Goal: Communication & Community: Share content

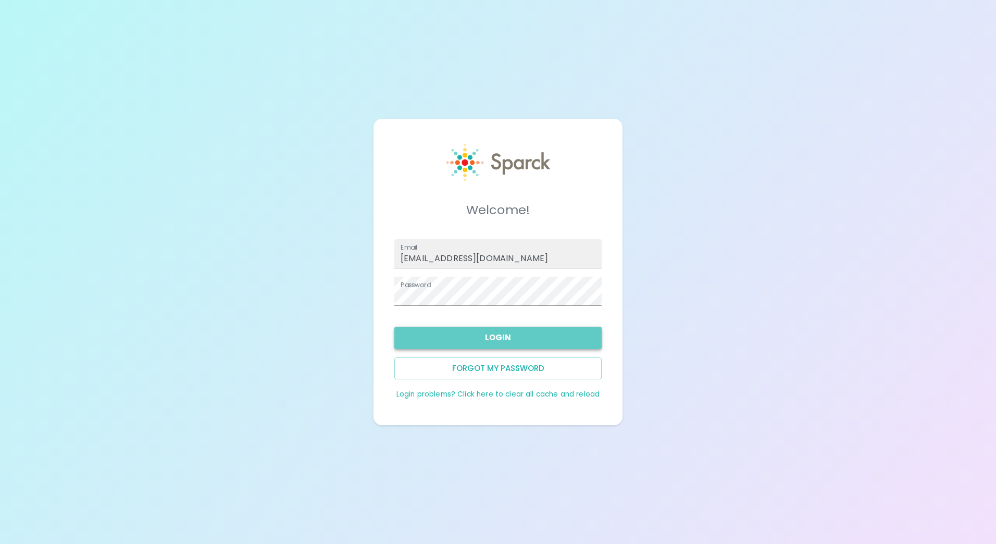
click at [481, 337] on button "Login" at bounding box center [497, 338] width 207 height 22
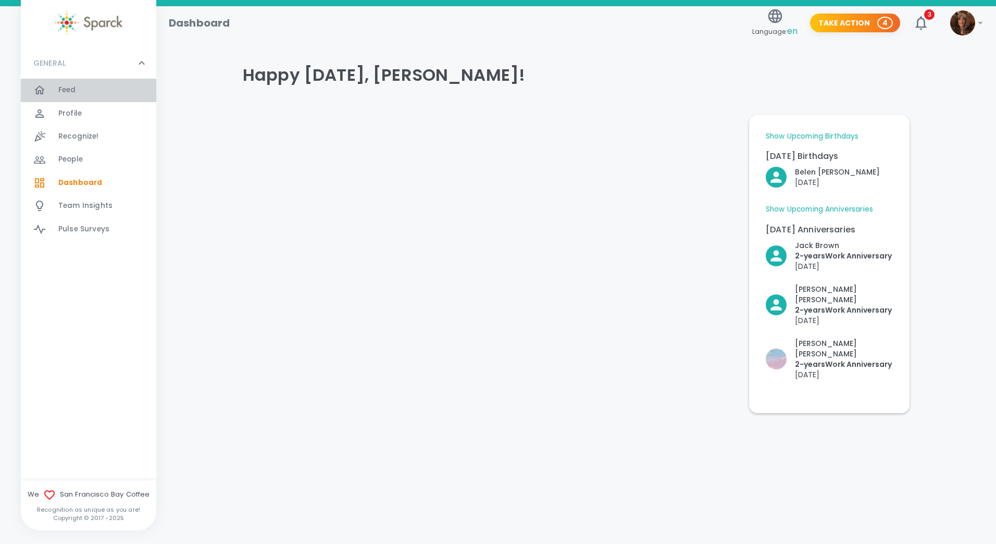
click at [70, 86] on span "Feed" at bounding box center [67, 90] width 18 height 10
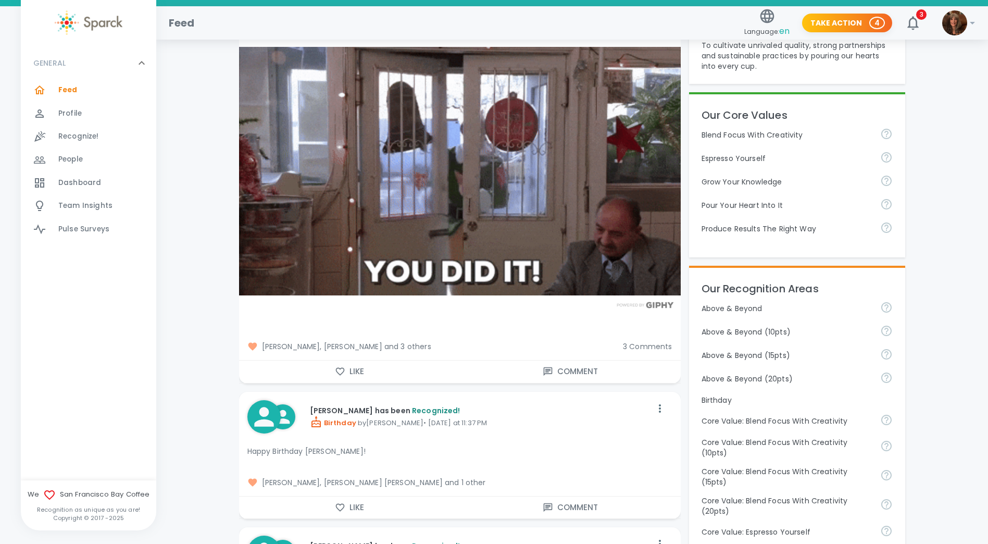
scroll to position [261, 0]
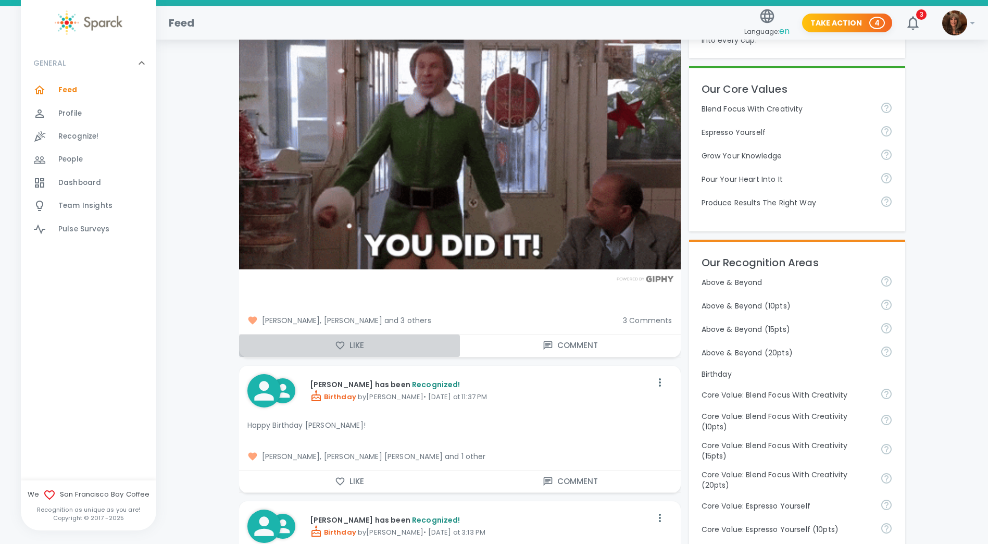
click at [339, 342] on icon "button" at bounding box center [340, 345] width 10 height 10
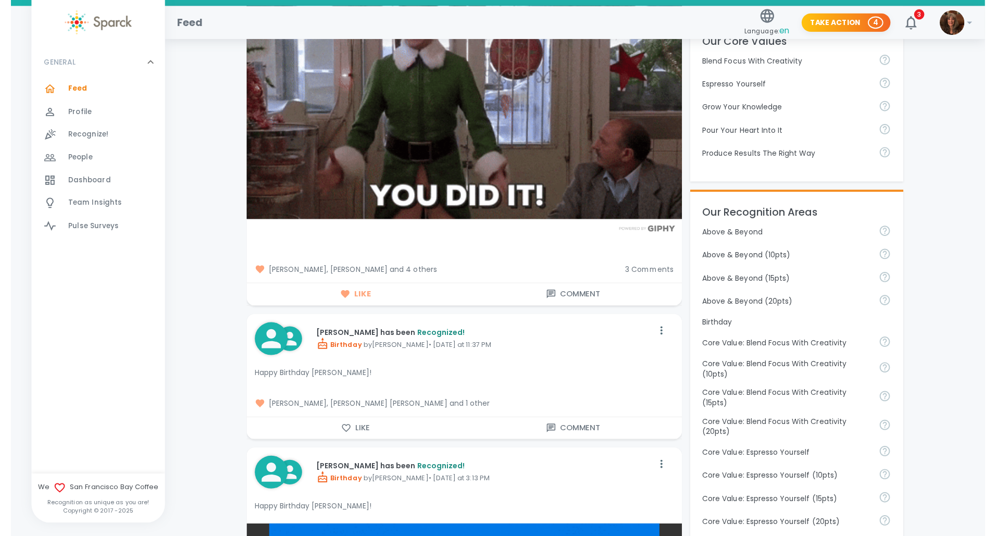
scroll to position [0, 0]
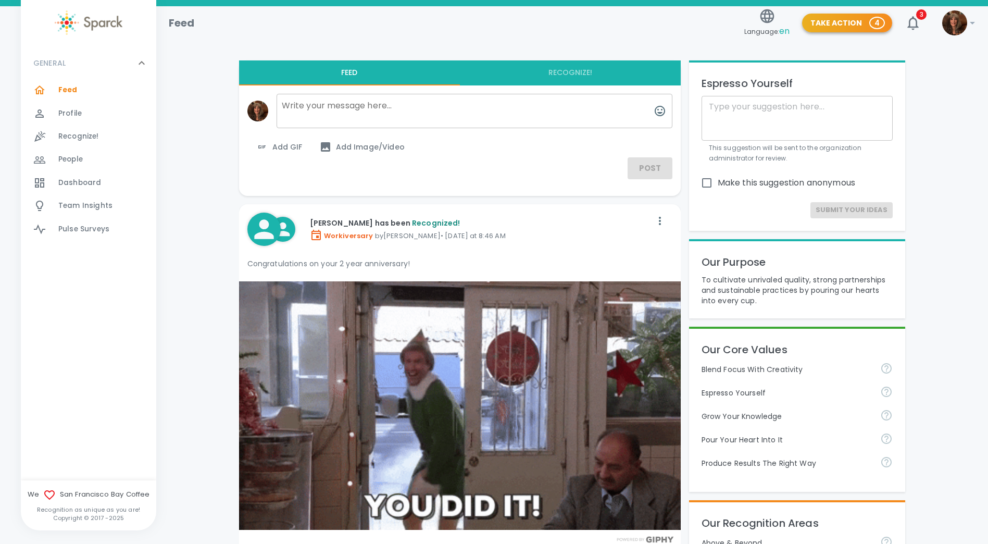
click at [873, 18] on button "Take Action 4" at bounding box center [847, 23] width 90 height 19
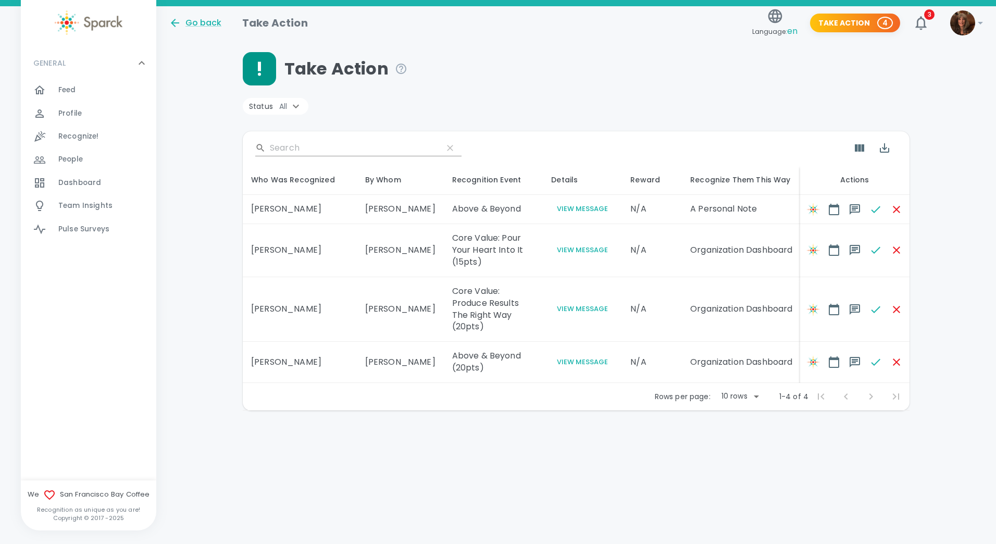
click at [70, 134] on span "Recognize!" at bounding box center [78, 136] width 41 height 10
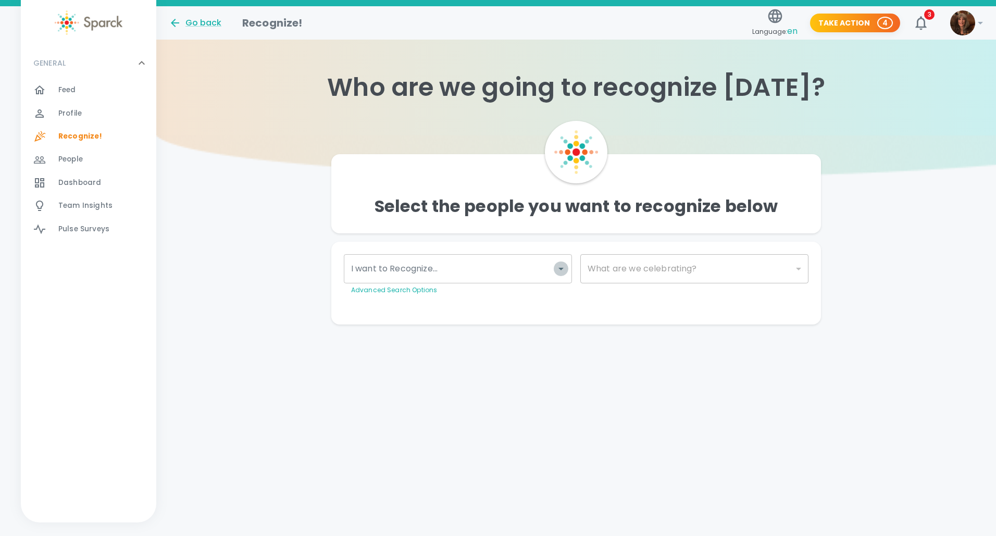
click at [563, 267] on icon "Open" at bounding box center [561, 269] width 13 height 13
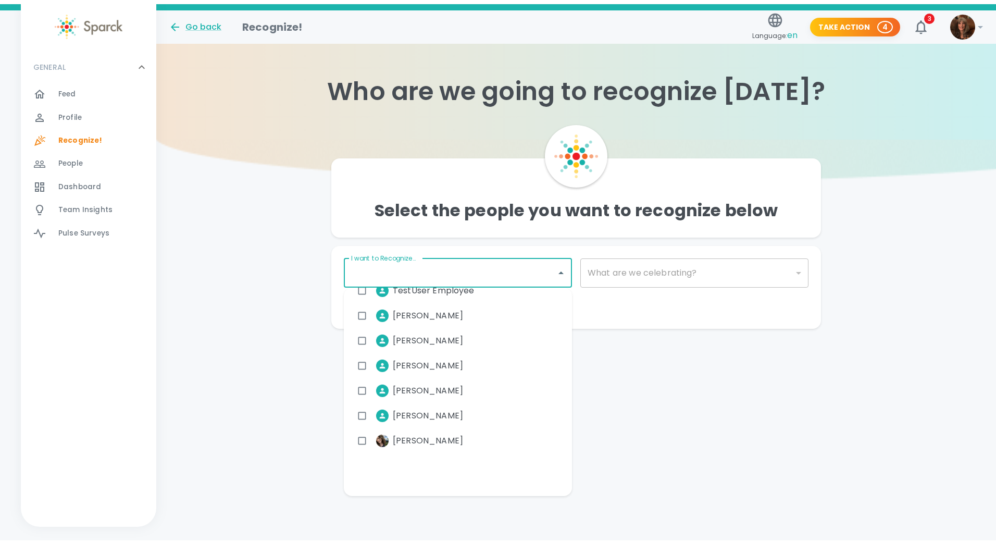
scroll to position [6828, 0]
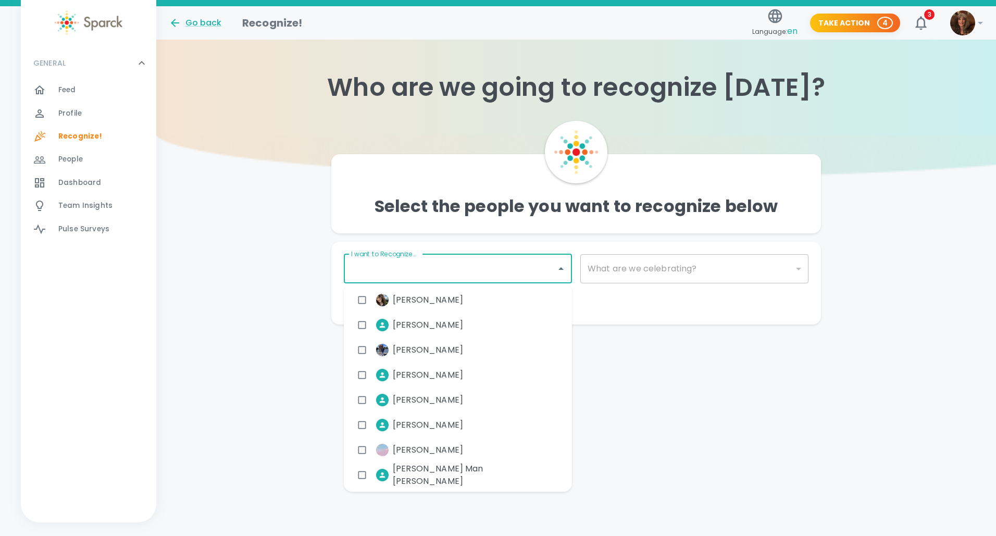
drag, startPoint x: 436, startPoint y: 449, endPoint x: 472, endPoint y: 417, distance: 48.7
click at [436, 449] on span "[PERSON_NAME]" at bounding box center [428, 450] width 70 height 13
checkbox input "true"
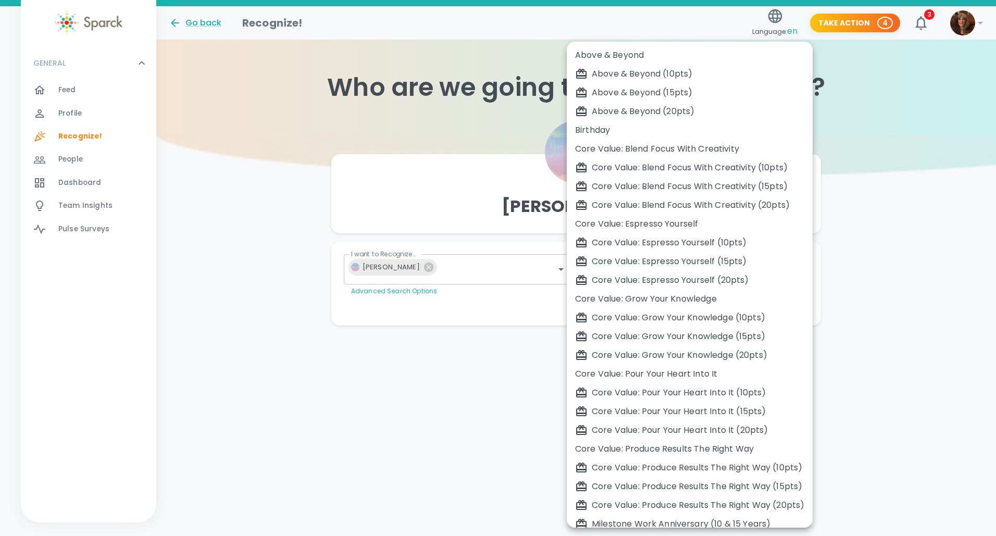
click at [799, 261] on body "Skip Navigation Go back Recognize! Language: en Take Action 4 3 ! GENERAL 0 Fee…" at bounding box center [498, 183] width 996 height 367
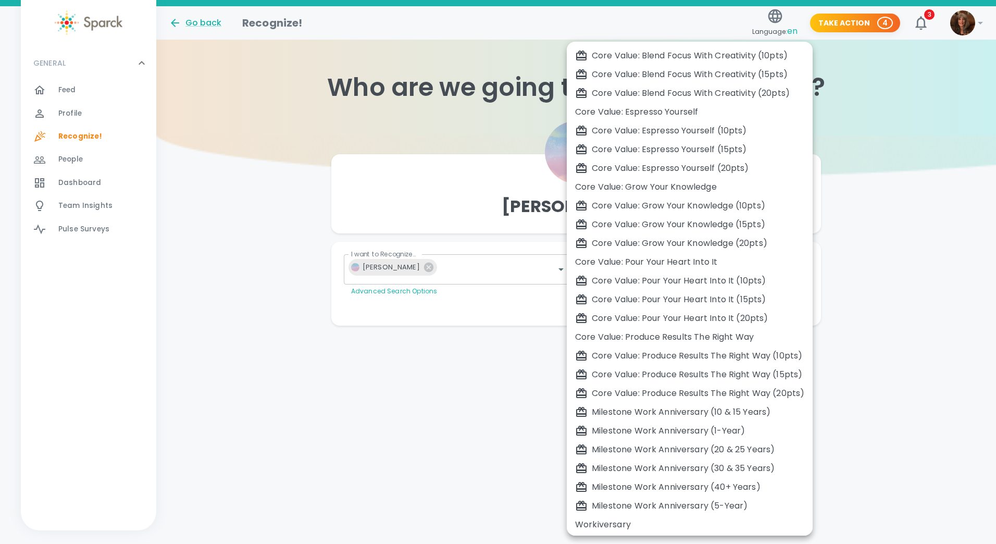
scroll to position [115, 0]
click at [611, 521] on div "Workiversary" at bounding box center [689, 522] width 229 height 13
type input "2073"
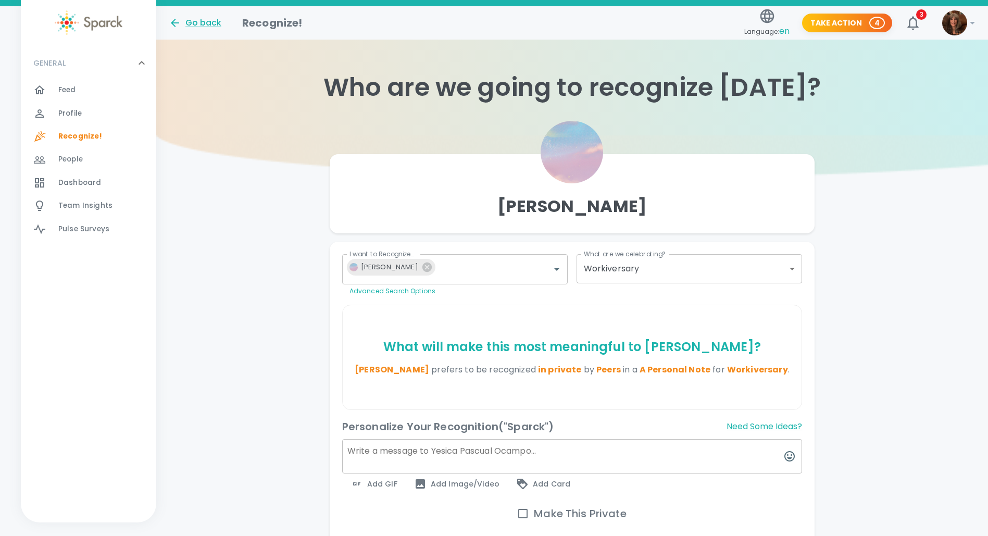
click at [387, 490] on span "Add GIF" at bounding box center [374, 484] width 47 height 13
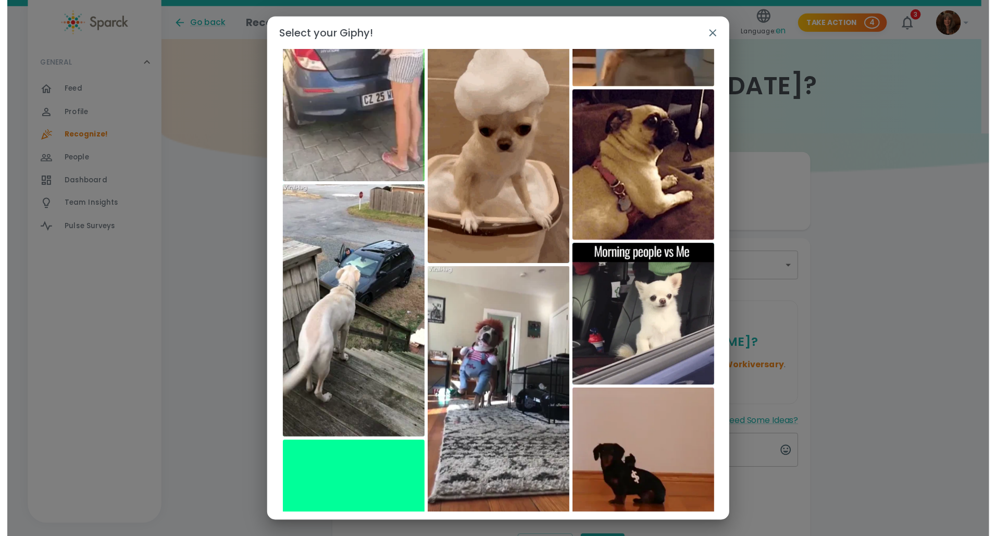
scroll to position [0, 0]
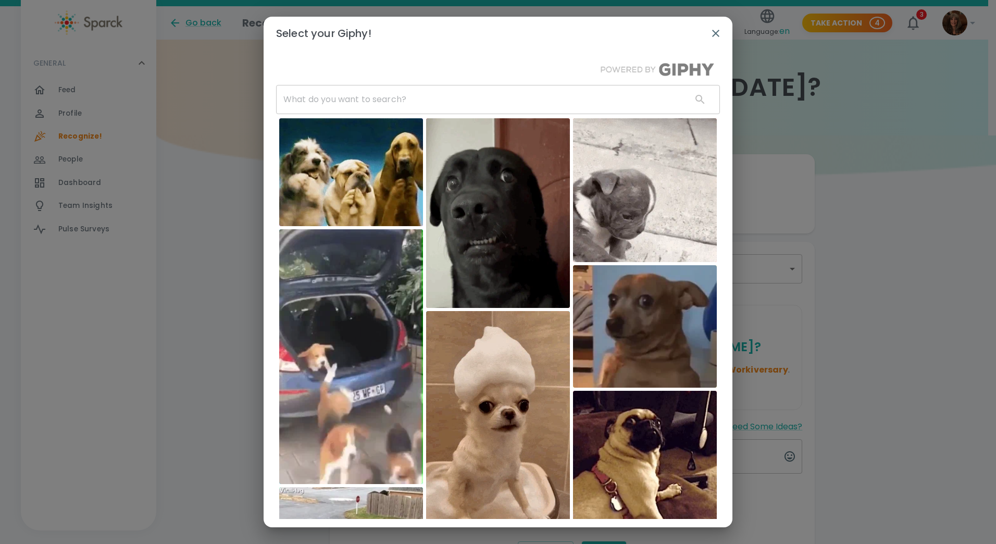
click at [716, 32] on icon "button" at bounding box center [716, 33] width 13 height 13
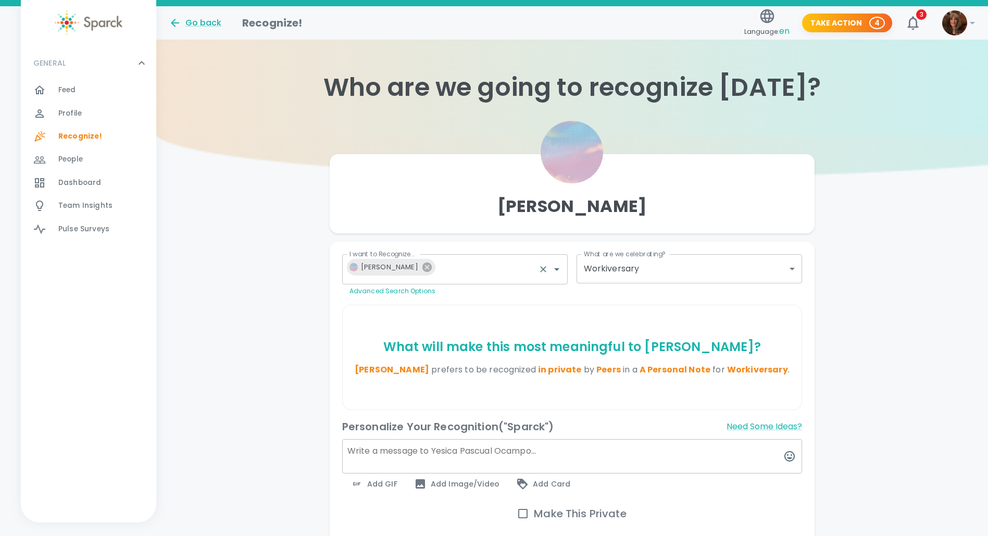
click at [433, 268] on icon at bounding box center [427, 267] width 11 height 11
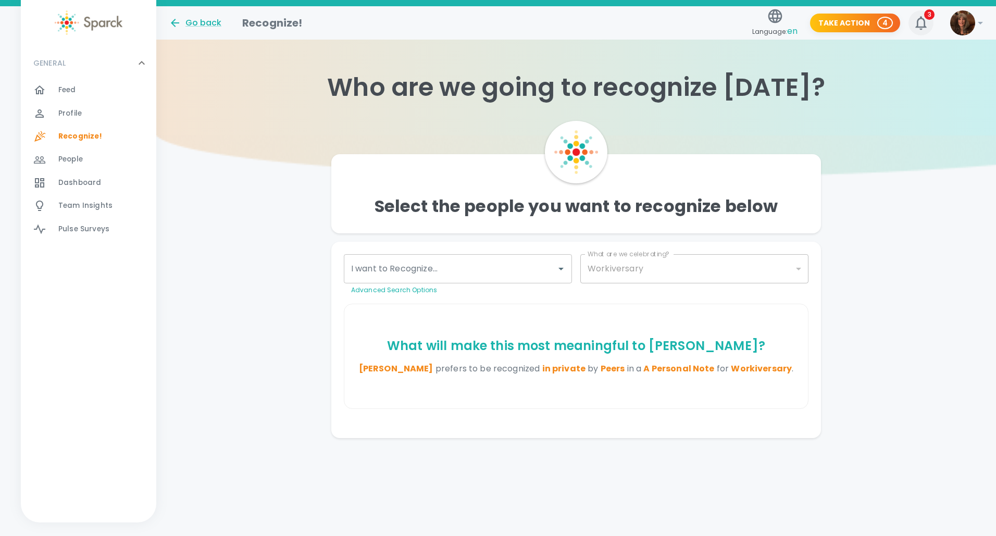
click at [930, 20] on button "3" at bounding box center [921, 22] width 25 height 25
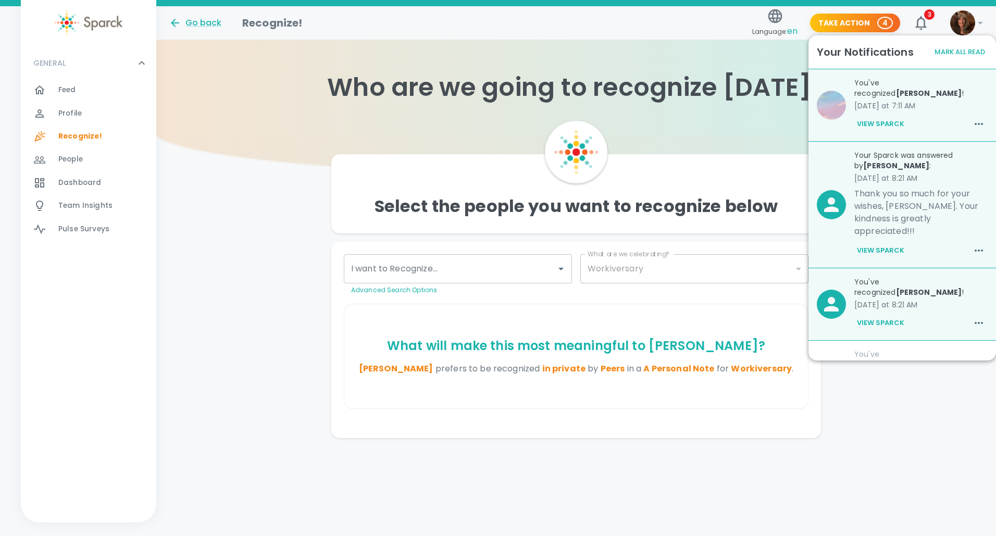
click at [955, 48] on button "Mark All Read" at bounding box center [960, 52] width 56 height 16
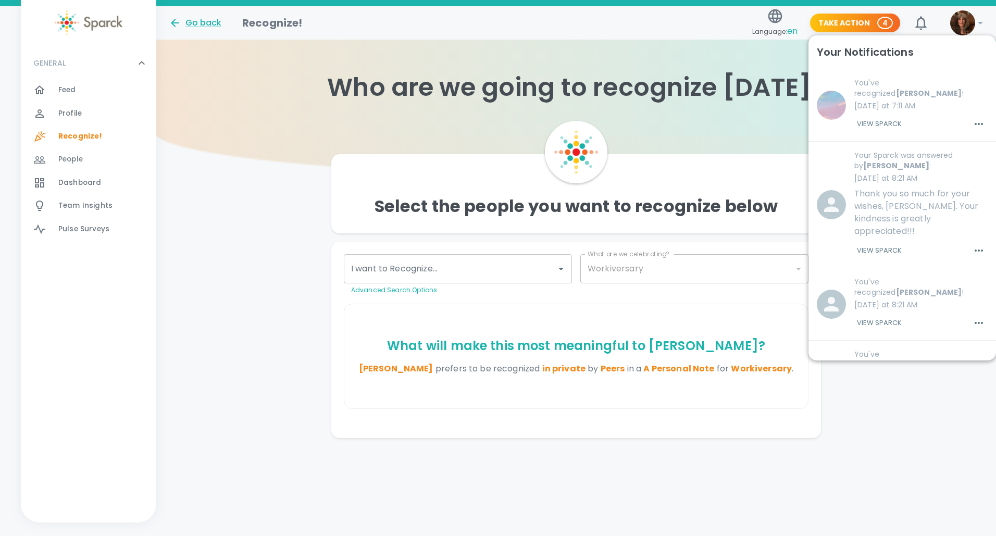
click at [900, 407] on div "Select the people you want to recognize below I want to Recognize... I want to …" at bounding box center [576, 286] width 840 height 303
click at [725, 21] on div "Go back Recognize!" at bounding box center [454, 18] width 588 height 25
